Goal: Task Accomplishment & Management: Manage account settings

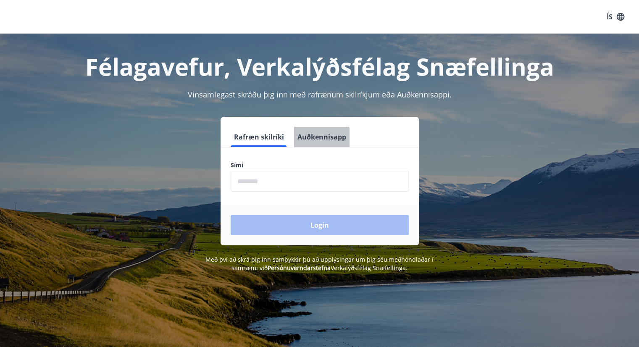
click at [318, 141] on button "Auðkennisapp" at bounding box center [321, 137] width 55 height 20
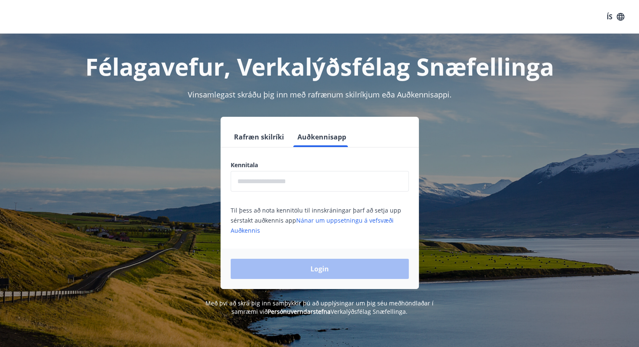
click at [255, 177] on input "text" at bounding box center [320, 181] width 178 height 21
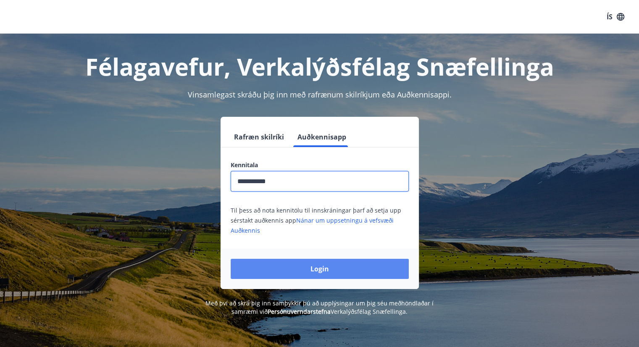
type input "**********"
click at [316, 264] on button "Login" at bounding box center [320, 269] width 178 height 20
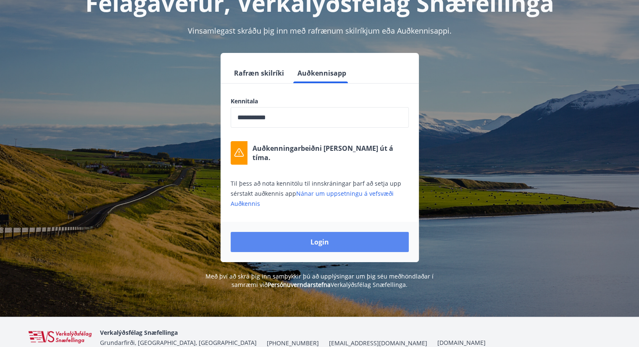
scroll to position [66, 0]
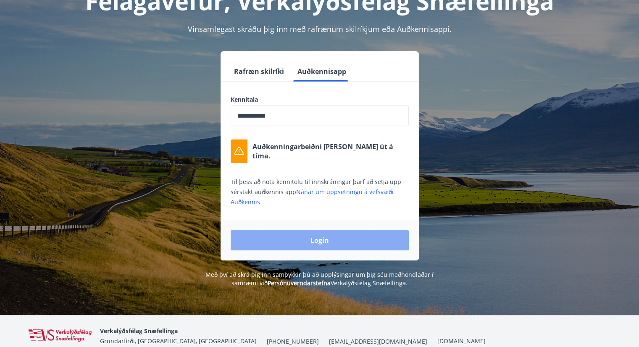
click at [291, 236] on button "Login" at bounding box center [320, 240] width 178 height 20
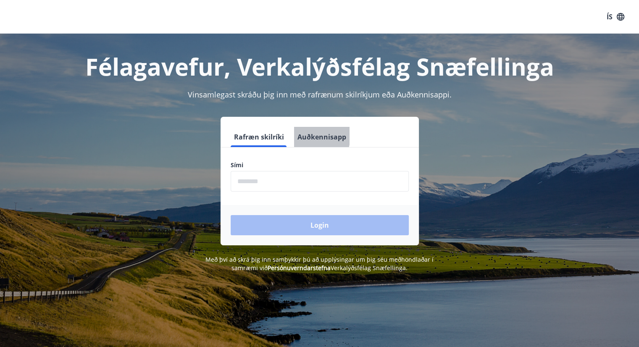
click at [307, 136] on button "Auðkennisapp" at bounding box center [321, 137] width 55 height 20
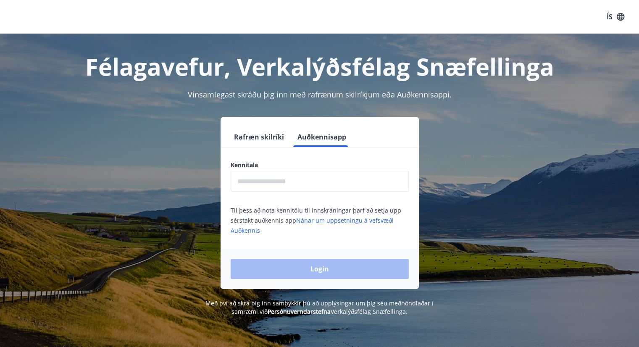
click at [260, 180] on input "text" at bounding box center [320, 181] width 178 height 21
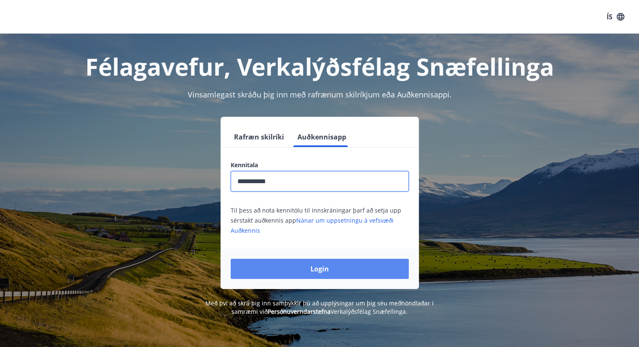
type input "**********"
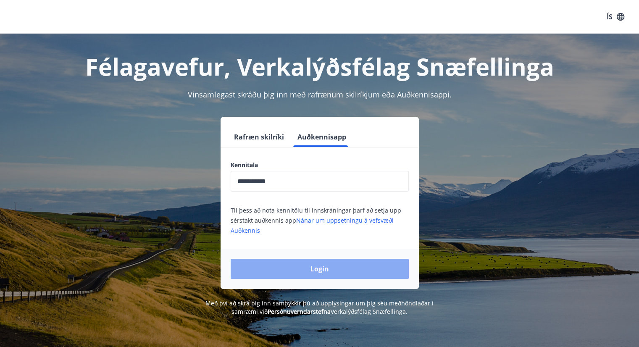
click at [302, 266] on button "Login" at bounding box center [320, 269] width 178 height 20
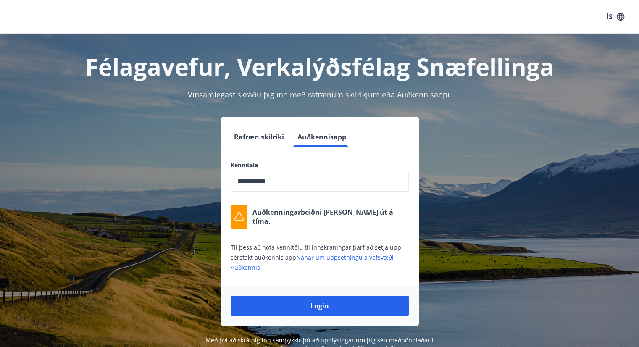
click at [612, 14] on button "ÍS" at bounding box center [615, 16] width 27 height 15
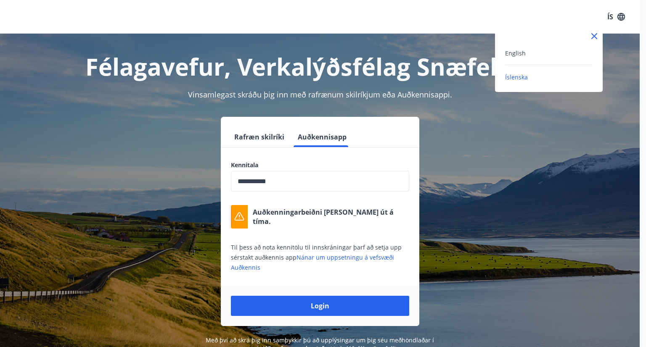
click at [552, 52] on div "English" at bounding box center [548, 53] width 87 height 10
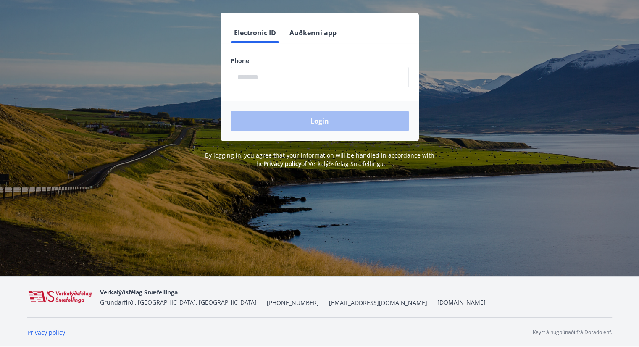
scroll to position [50, 0]
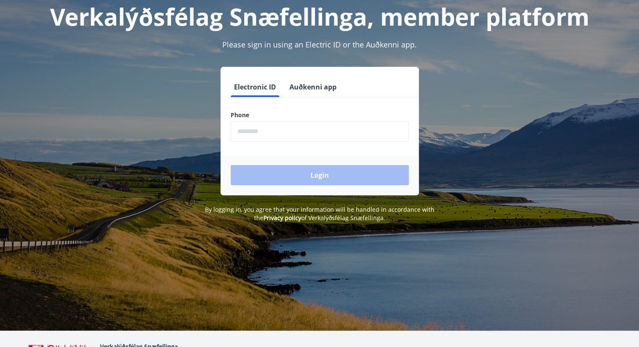
click at [316, 78] on button "Auðkenni app" at bounding box center [313, 87] width 54 height 20
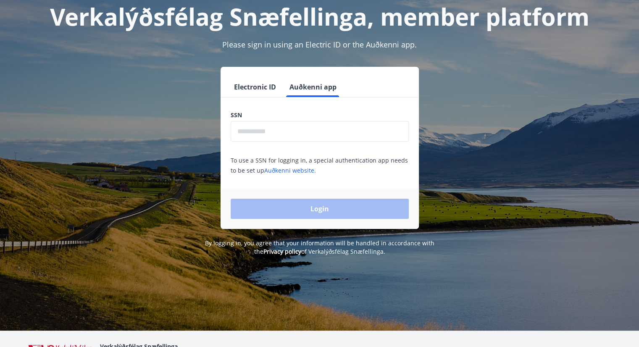
click at [280, 139] on input "text" at bounding box center [320, 131] width 178 height 21
type input "**********"
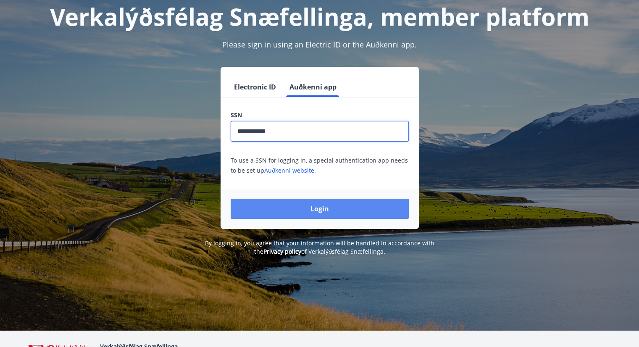
click at [283, 210] on button "Login" at bounding box center [320, 209] width 178 height 20
